Goal: Information Seeking & Learning: Learn about a topic

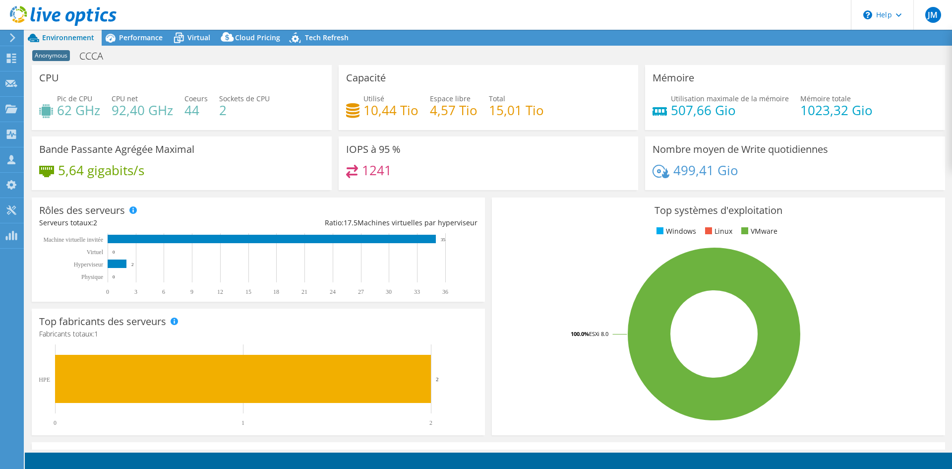
select select "USD"
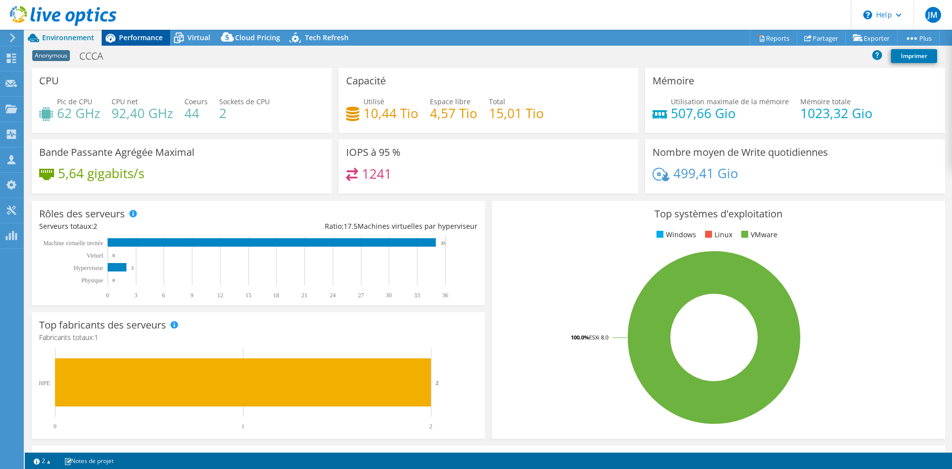
click at [147, 38] on span "Performance" at bounding box center [141, 37] width 44 height 9
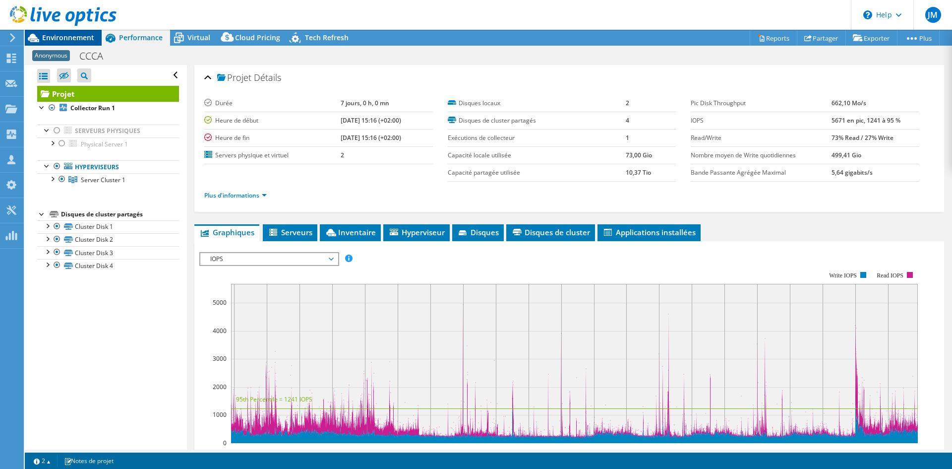
click at [68, 35] on span "Environnement" at bounding box center [68, 37] width 52 height 9
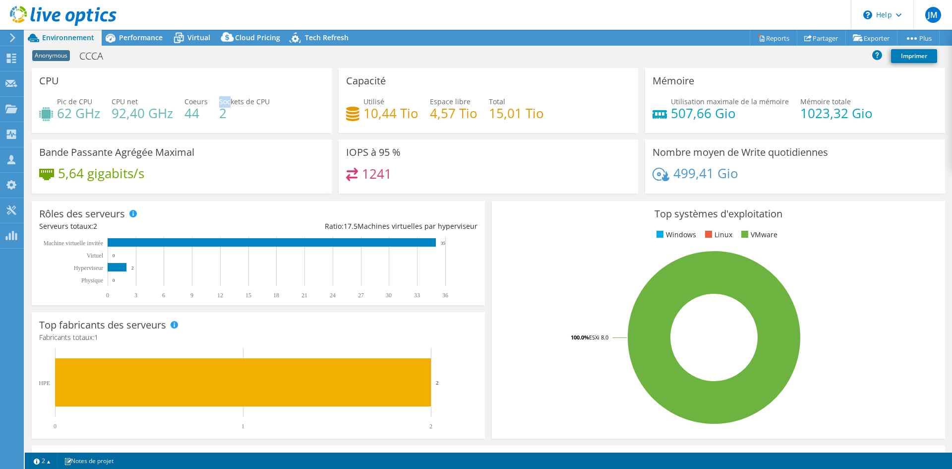
drag, startPoint x: 230, startPoint y: 107, endPoint x: 218, endPoint y: 107, distance: 11.4
click at [219, 107] on div "Sockets de CPU 2" at bounding box center [244, 107] width 51 height 22
click at [223, 114] on h4 "2" at bounding box center [244, 113] width 51 height 11
drag, startPoint x: 361, startPoint y: 113, endPoint x: 406, endPoint y: 115, distance: 44.7
click at [406, 115] on h4 "10,44 Tio" at bounding box center [391, 113] width 55 height 11
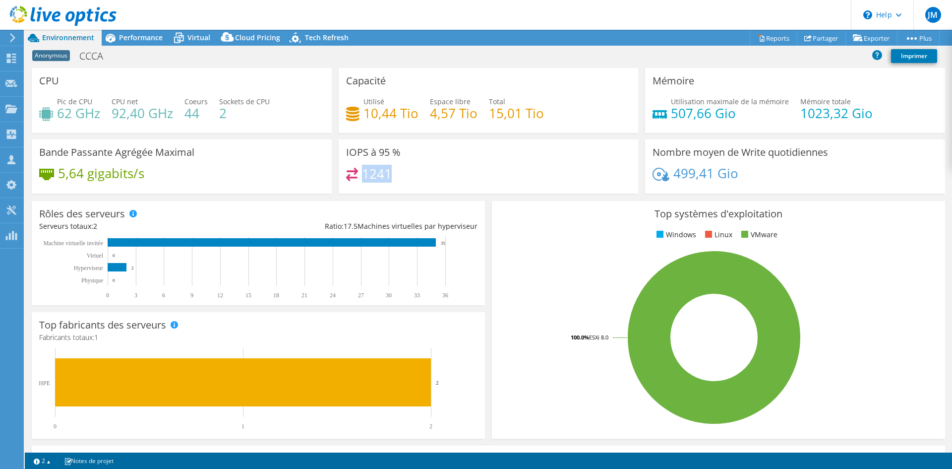
drag, startPoint x: 362, startPoint y: 174, endPoint x: 394, endPoint y: 173, distance: 31.8
click at [394, 173] on div "1241" at bounding box center [488, 178] width 285 height 21
click at [122, 40] on span "Performance" at bounding box center [141, 37] width 44 height 9
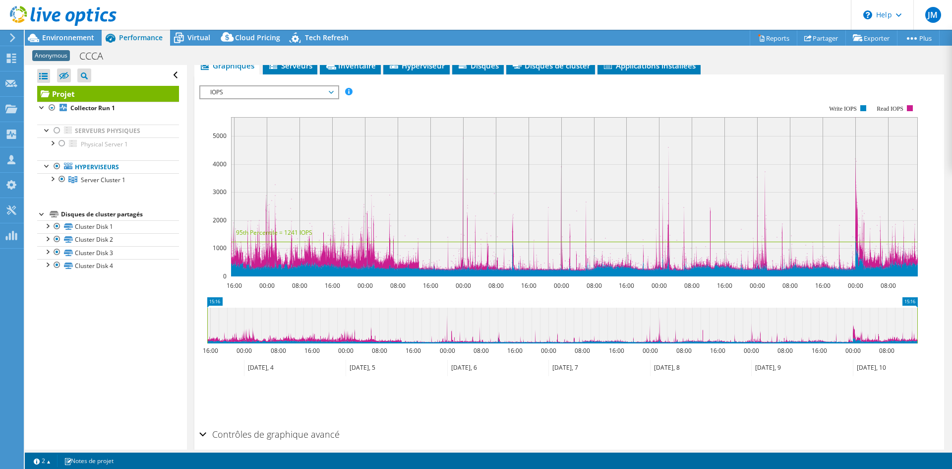
scroll to position [111, 0]
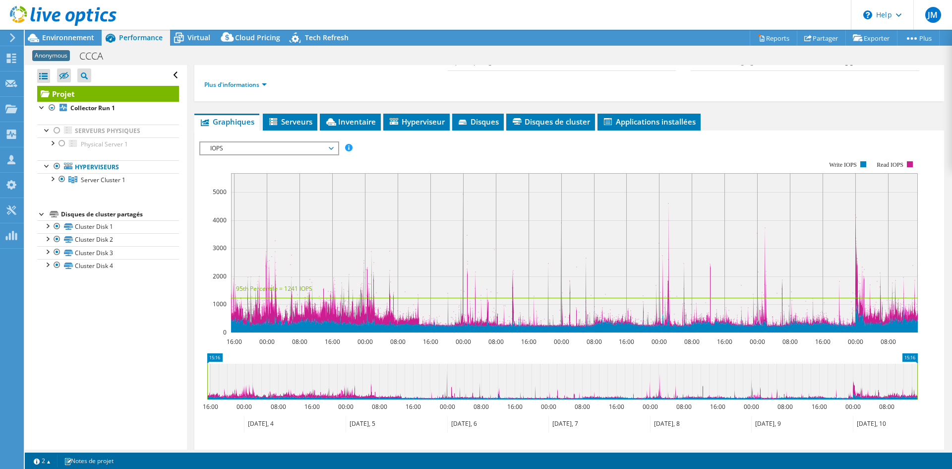
click at [290, 152] on span "IOPS" at bounding box center [268, 148] width 127 height 12
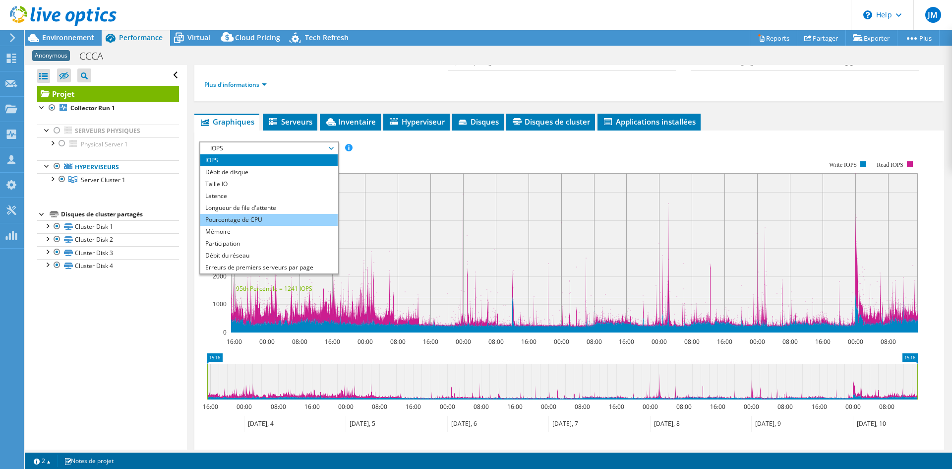
click at [264, 218] on li "Pourcentage de CPU" at bounding box center [268, 220] width 137 height 12
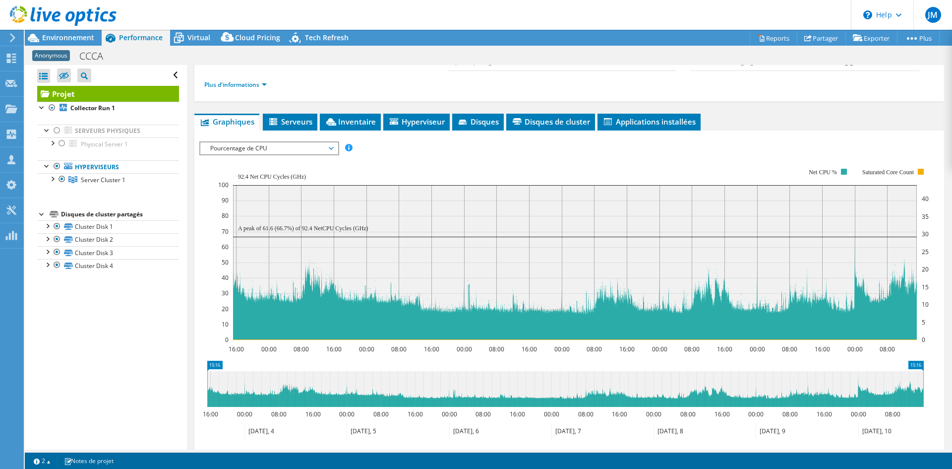
click at [239, 148] on span "Pourcentage de CPU" at bounding box center [268, 148] width 127 height 12
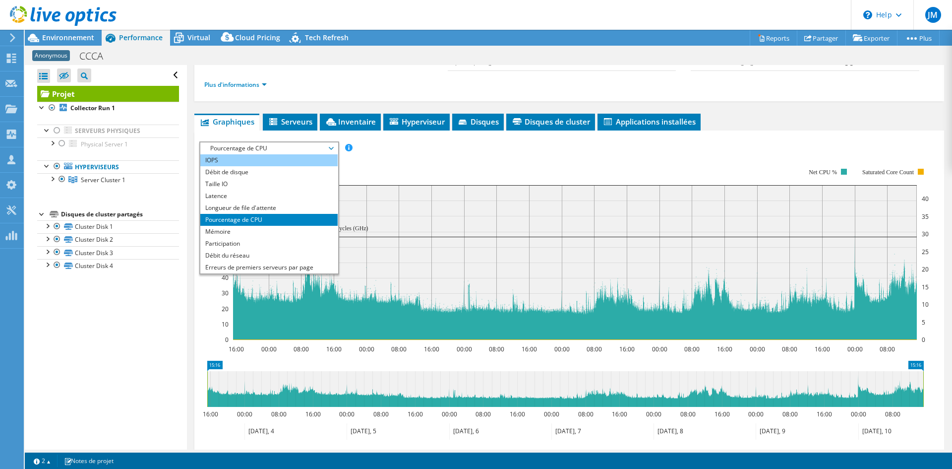
click at [231, 161] on li "IOPS" at bounding box center [268, 160] width 137 height 12
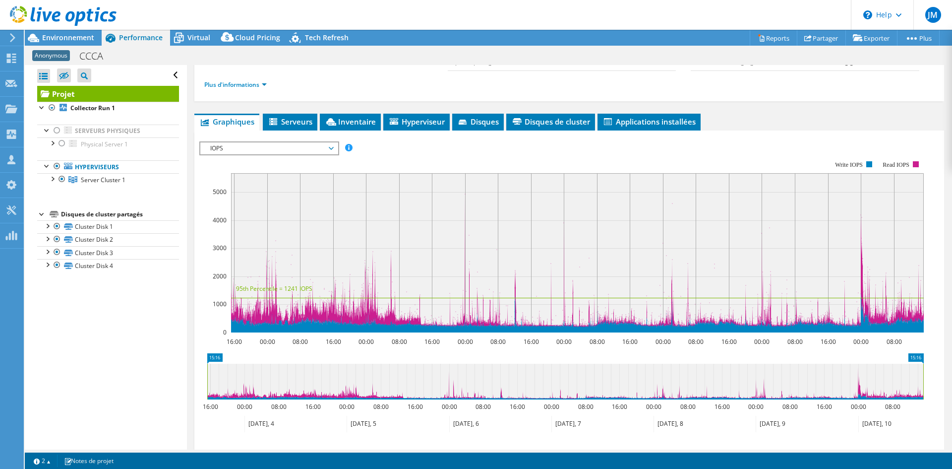
scroll to position [0, 0]
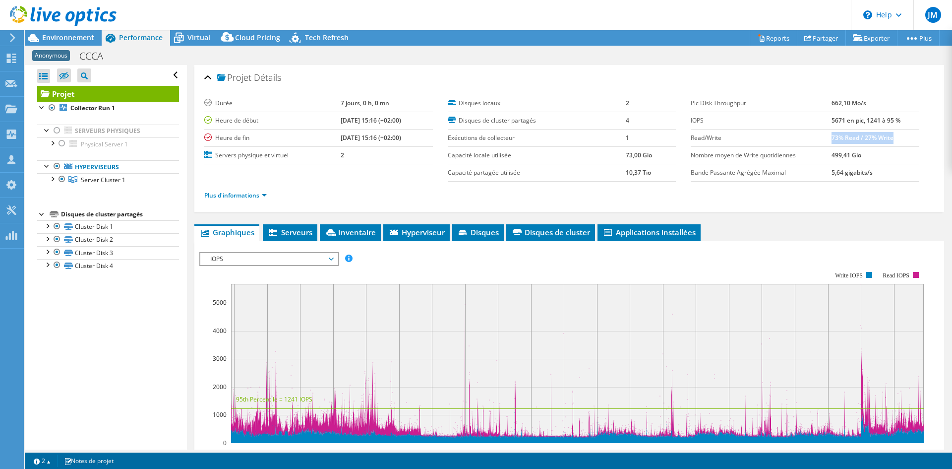
drag, startPoint x: 827, startPoint y: 140, endPoint x: 900, endPoint y: 137, distance: 73.5
click at [900, 137] on td "73% Read / 27% Write" at bounding box center [876, 137] width 88 height 17
click at [252, 195] on link "Plus d'informations" at bounding box center [235, 195] width 63 height 8
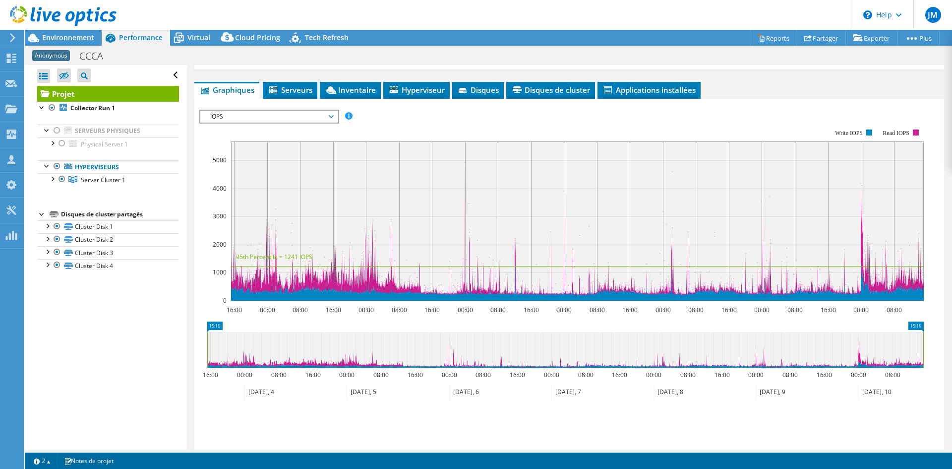
scroll to position [298, 0]
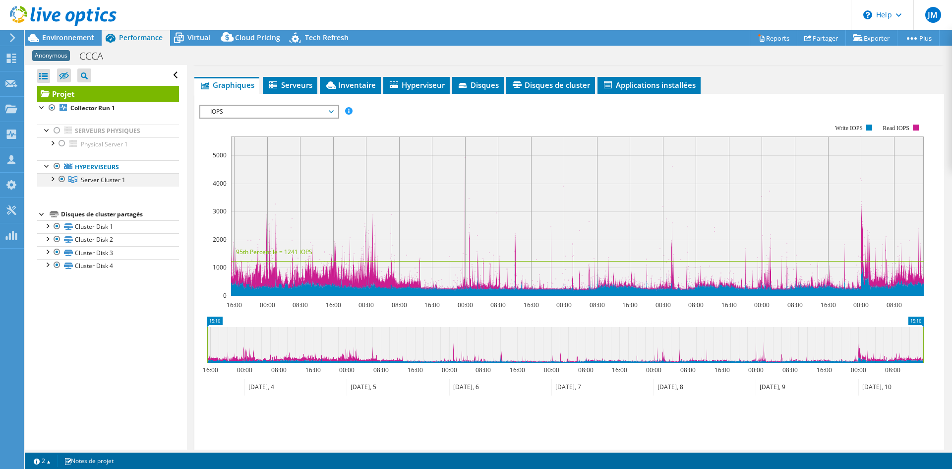
click at [52, 178] on div at bounding box center [52, 178] width 10 height 10
click at [267, 106] on span "IOPS" at bounding box center [268, 112] width 127 height 12
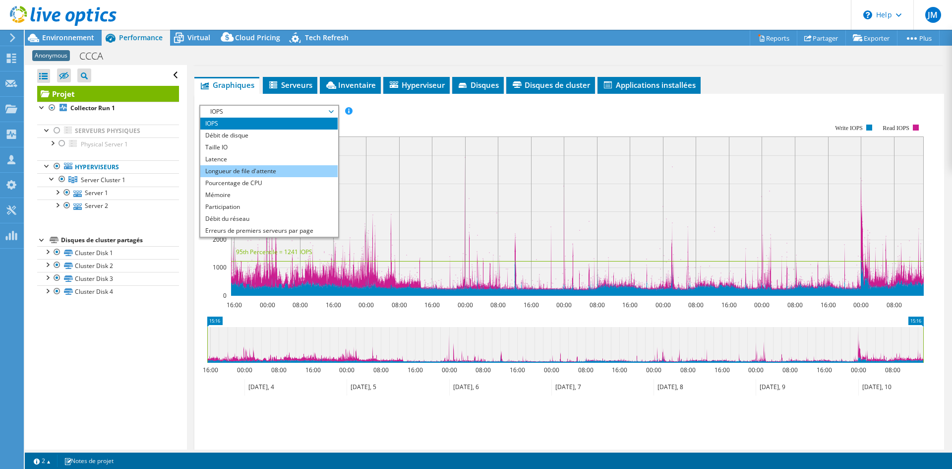
click at [262, 173] on li "Longueur de file d'attente" at bounding box center [268, 171] width 137 height 12
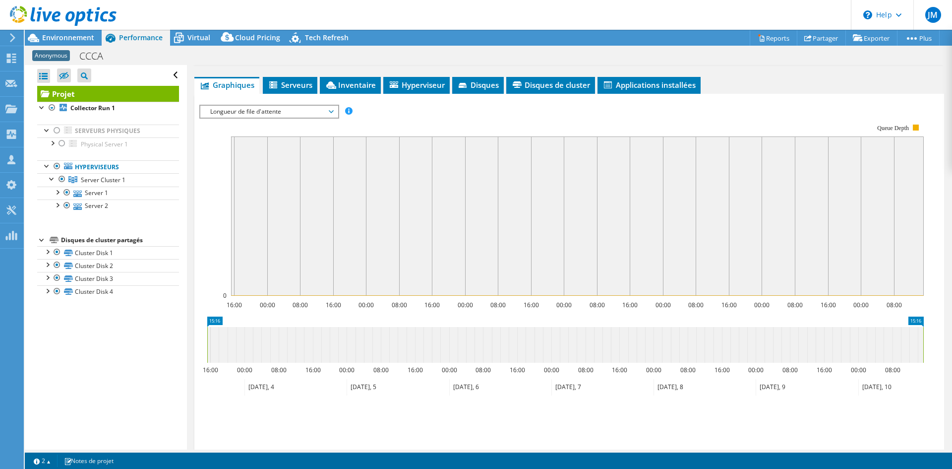
click at [253, 114] on span "Longueur de file d'attente" at bounding box center [268, 112] width 127 height 12
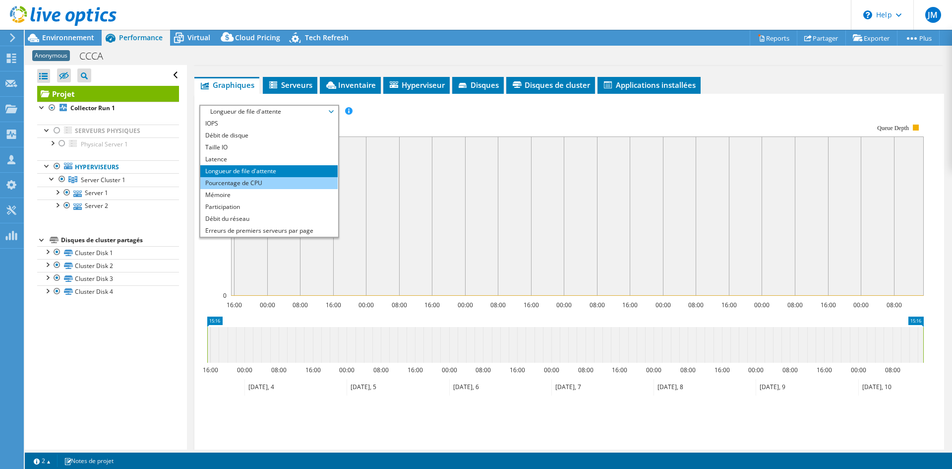
click at [257, 183] on li "Pourcentage de CPU" at bounding box center [268, 183] width 137 height 12
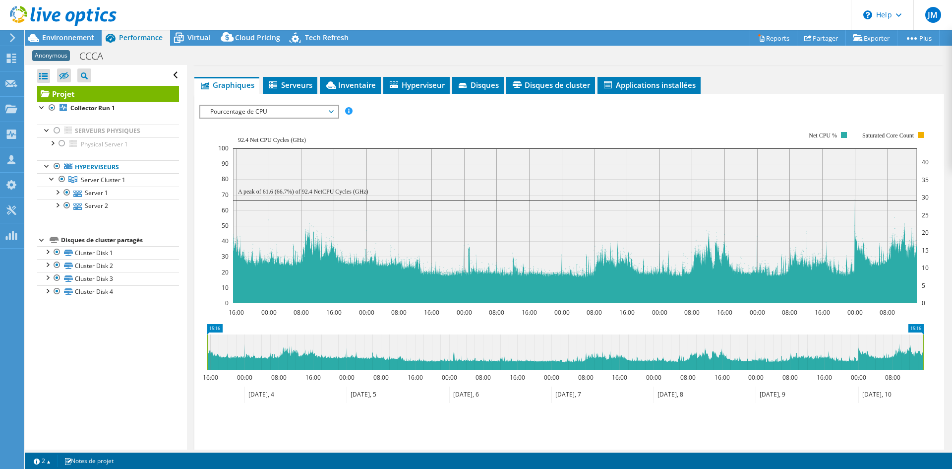
click at [333, 111] on span "Pourcentage de CPU" at bounding box center [268, 112] width 127 height 12
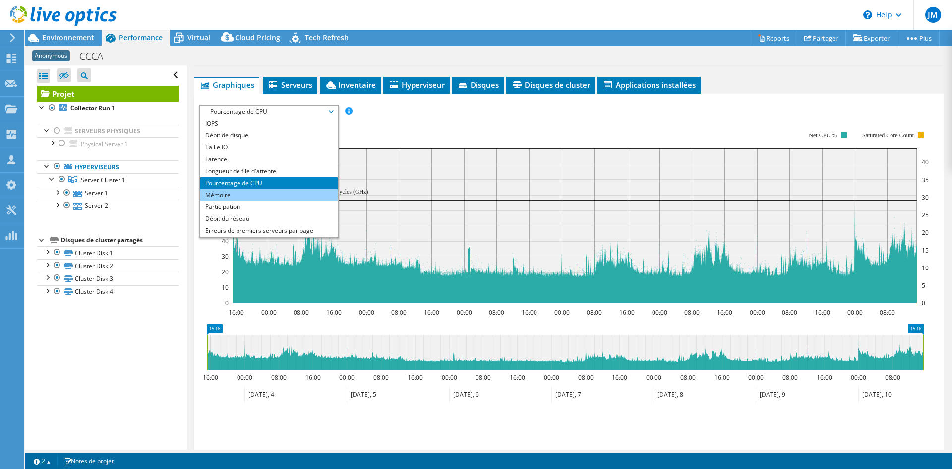
click at [243, 191] on li "Mémoire" at bounding box center [268, 195] width 137 height 12
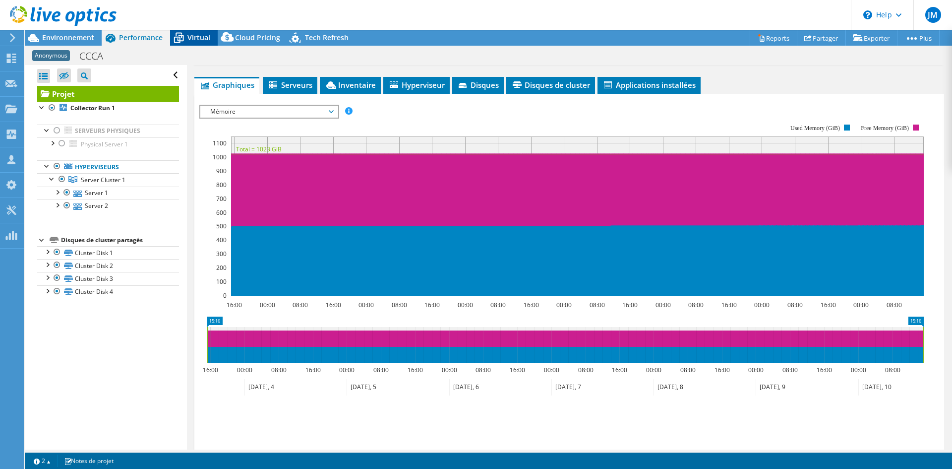
click at [199, 37] on span "Virtual" at bounding box center [199, 37] width 23 height 9
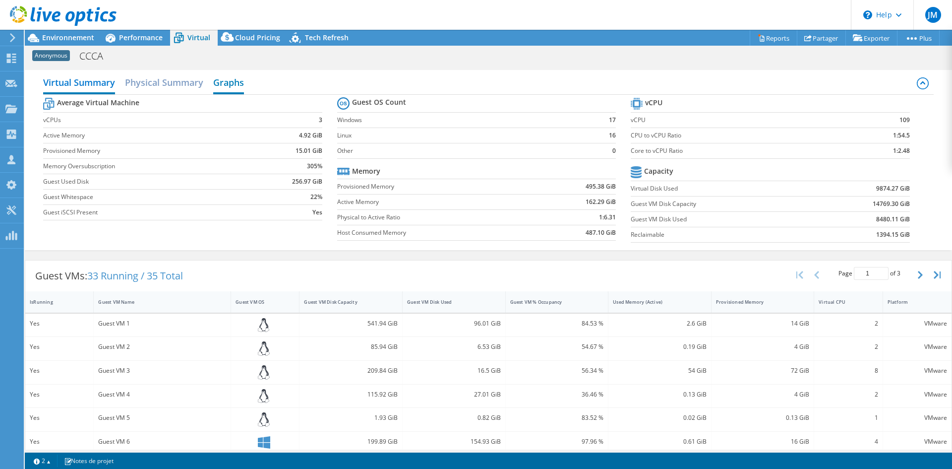
click at [230, 85] on h2 "Graphs" at bounding box center [228, 83] width 31 height 22
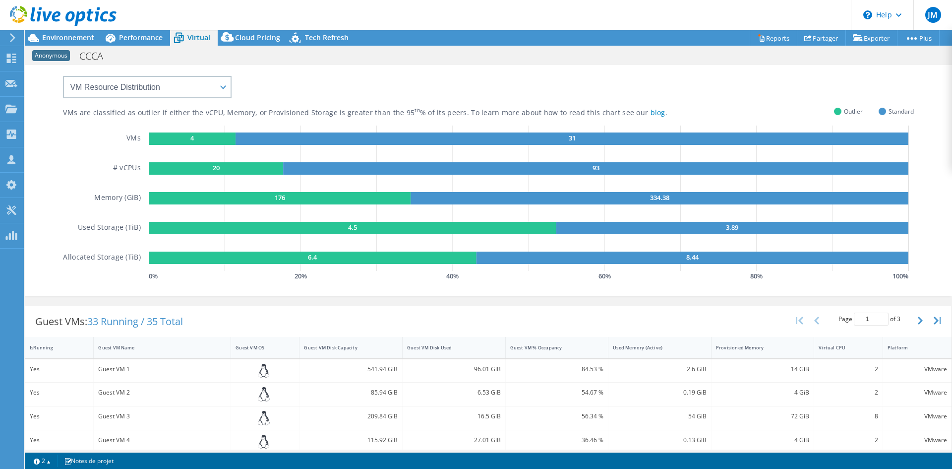
scroll to position [0, 0]
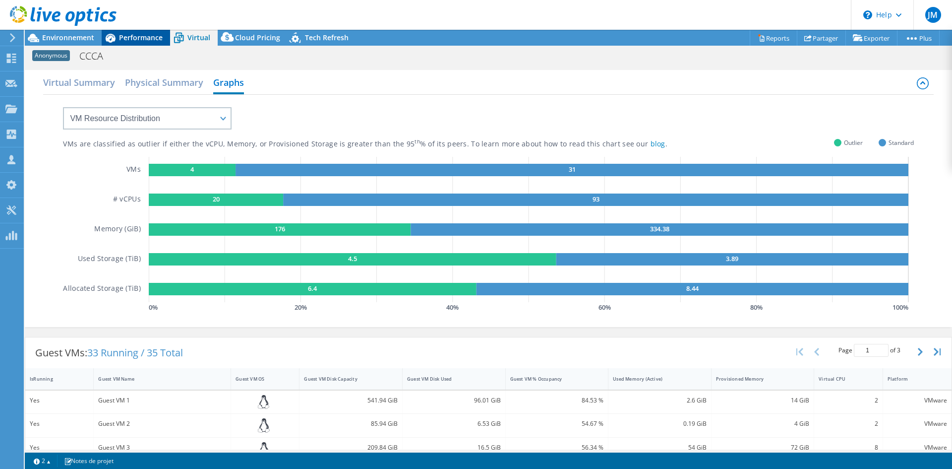
click at [129, 39] on span "Performance" at bounding box center [141, 37] width 44 height 9
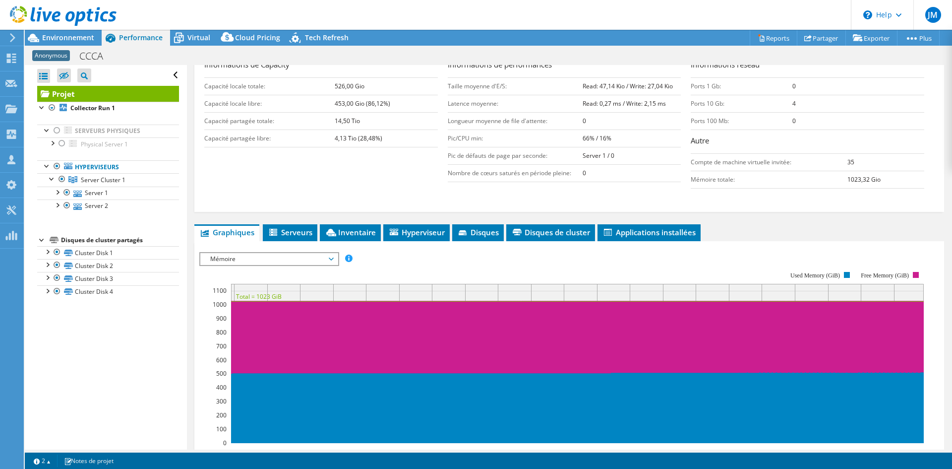
scroll to position [149, 0]
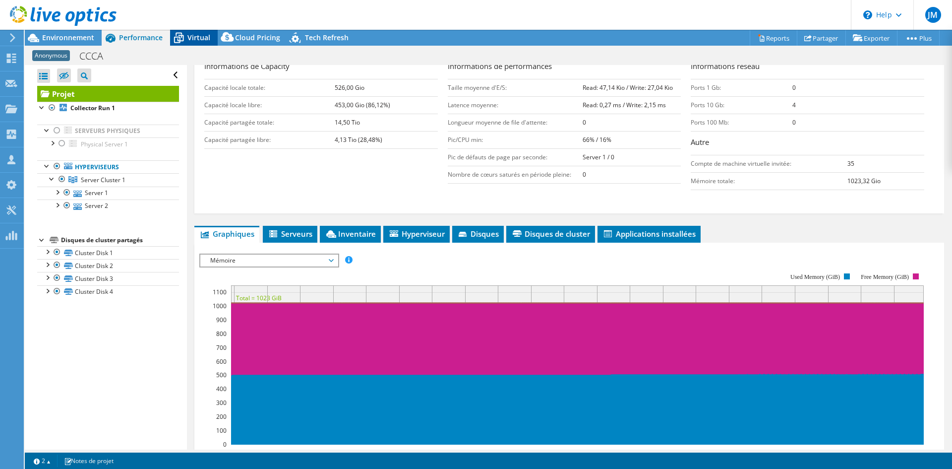
click at [199, 39] on span "Virtual" at bounding box center [199, 37] width 23 height 9
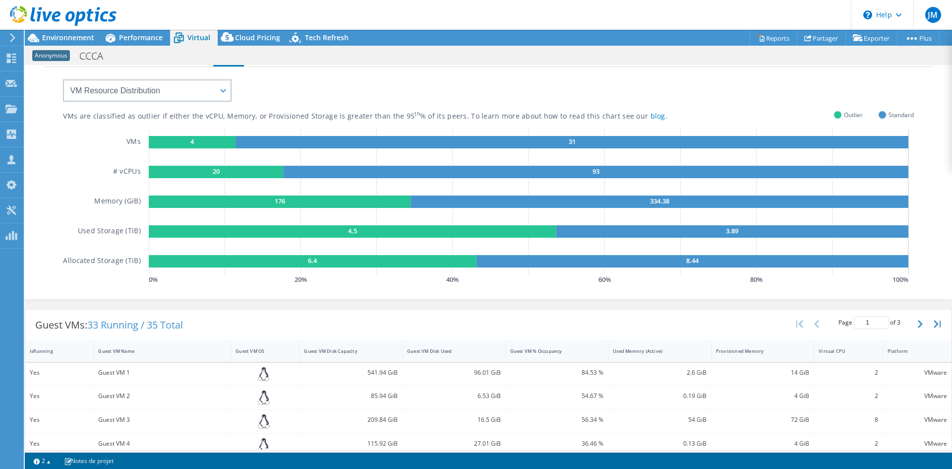
scroll to position [50, 0]
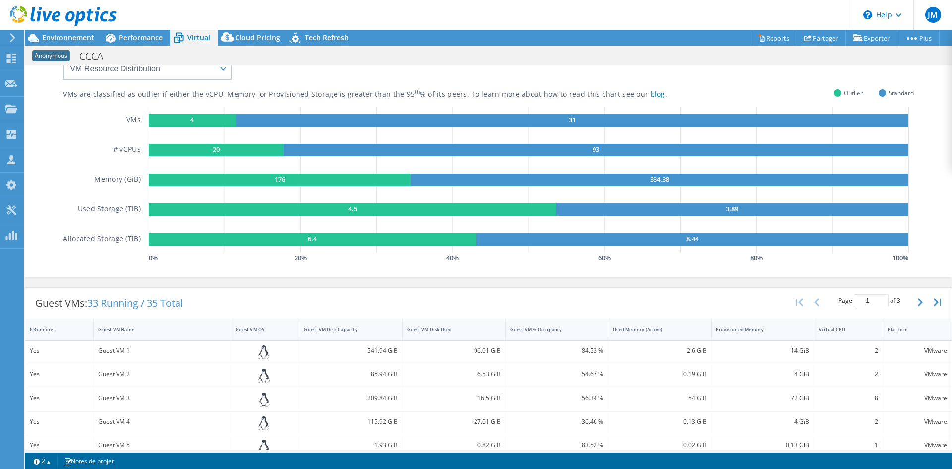
drag, startPoint x: 168, startPoint y: 122, endPoint x: 203, endPoint y: 123, distance: 35.7
click at [203, 123] on rect at bounding box center [192, 120] width 87 height 12
drag, startPoint x: 185, startPoint y: 121, endPoint x: 190, endPoint y: 122, distance: 6.0
click at [190, 122] on g "4" at bounding box center [192, 120] width 87 height 12
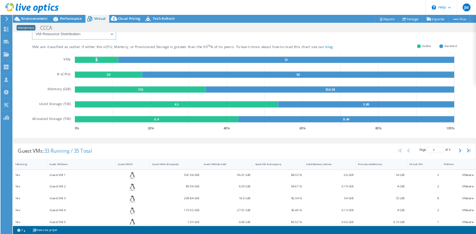
scroll to position [0, 0]
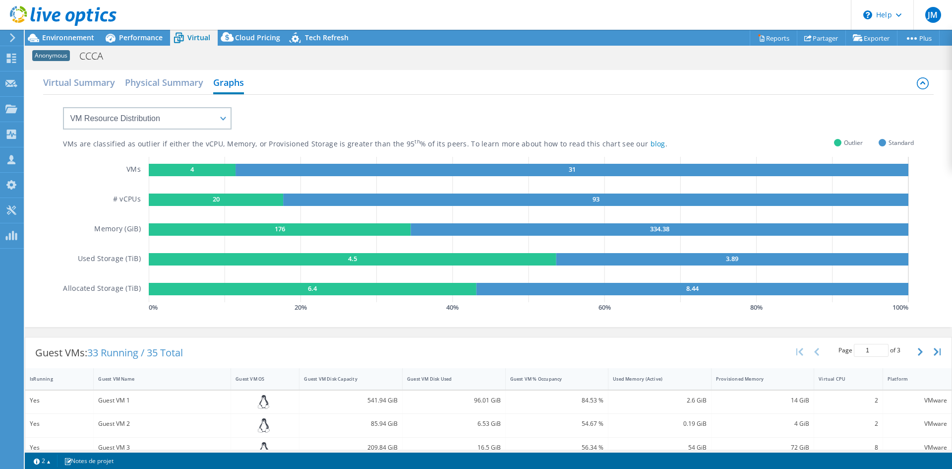
click at [301, 120] on div "VMs are classified as outlier if either the vCPU, Memory, or Provisioned Storag…" at bounding box center [488, 205] width 851 height 220
click at [221, 121] on select "VM Resource Distribution Provisioning Contrast Over Provisioning" at bounding box center [147, 118] width 169 height 22
click at [63, 107] on select "VM Resource Distribution Provisioning Contrast Over Provisioning" at bounding box center [147, 118] width 169 height 22
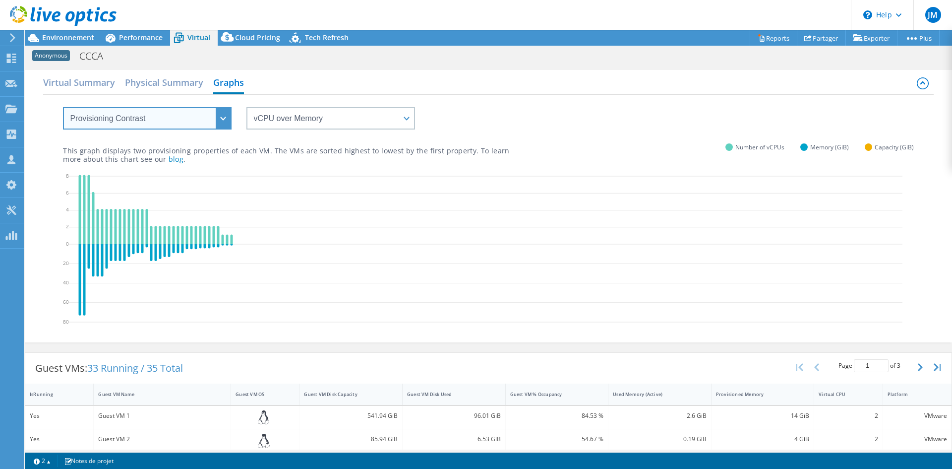
click at [169, 124] on select "VM Resource Distribution Provisioning Contrast Over Provisioning" at bounding box center [147, 118] width 169 height 22
select select "Over Provisioning"
click at [63, 107] on select "VM Resource Distribution Provisioning Contrast Over Provisioning" at bounding box center [147, 118] width 169 height 22
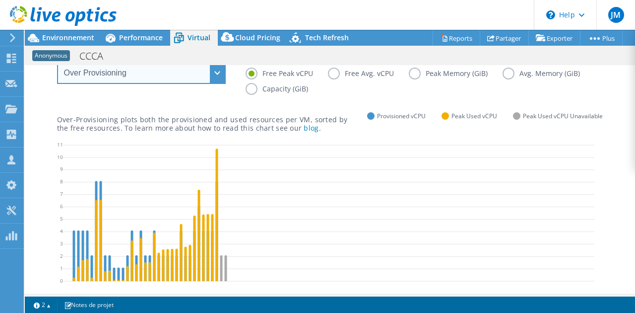
scroll to position [48, 0]
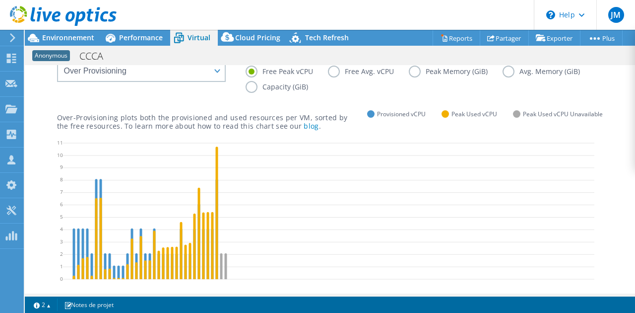
click at [334, 70] on label "Free Avg. vCPU" at bounding box center [368, 71] width 81 height 12
click at [0, 0] on input "Free Avg. vCPU" at bounding box center [0, 0] width 0 height 0
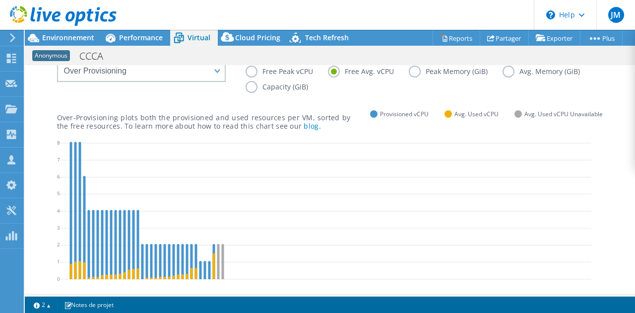
click at [507, 71] on label "Avg. Memory (GiB)" at bounding box center [548, 71] width 92 height 12
click at [0, 0] on input "Avg. Memory (GiB)" at bounding box center [0, 0] width 0 height 0
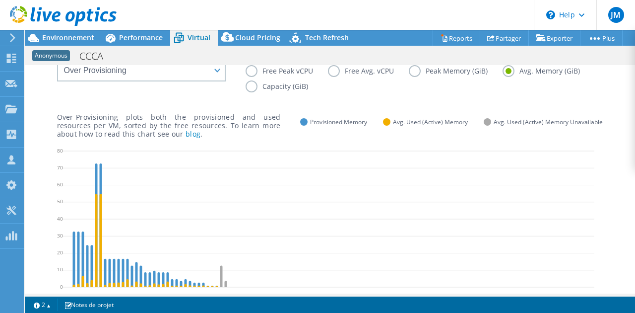
scroll to position [0, 0]
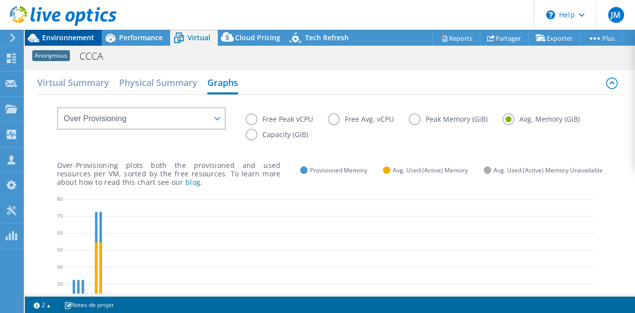
click at [63, 38] on span "Environnement" at bounding box center [68, 37] width 52 height 9
